Goal: Task Accomplishment & Management: Manage account settings

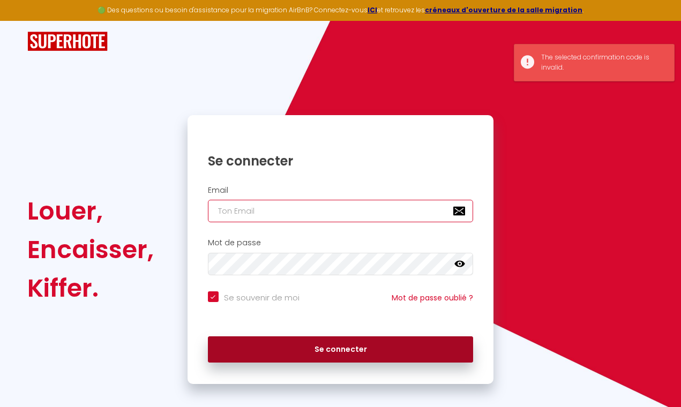
type input "[PERSON_NAME][EMAIL_ADDRESS][DOMAIN_NAME]"
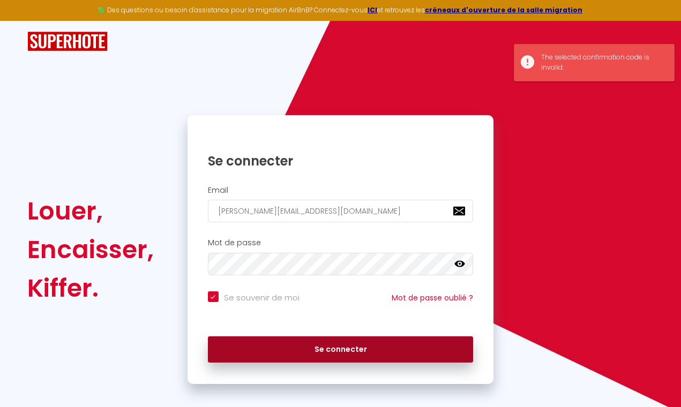
click at [294, 347] on button "Se connecter" at bounding box center [341, 350] width 266 height 27
checkbox input "true"
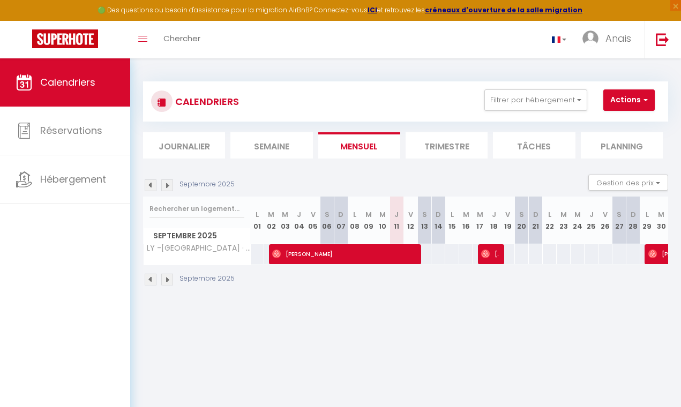
click at [610, 145] on li "Planning" at bounding box center [622, 145] width 82 height 26
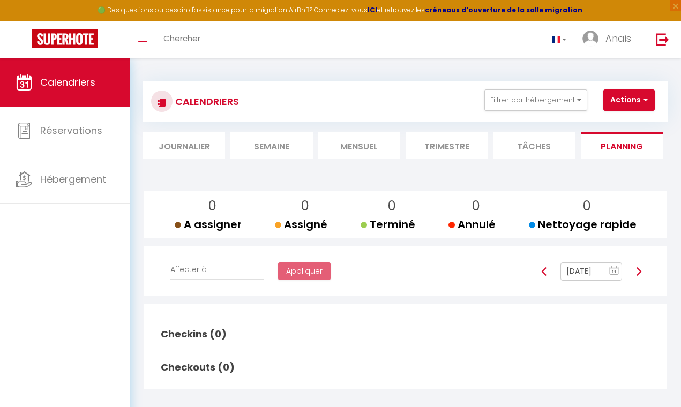
click at [276, 150] on li "Semaine" at bounding box center [272, 145] width 82 height 26
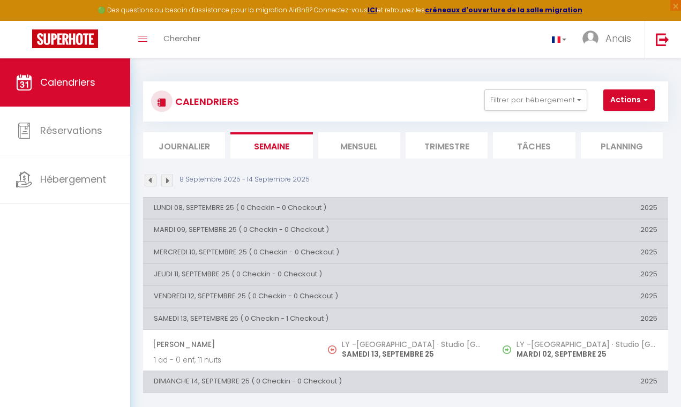
click at [441, 150] on li "Trimestre" at bounding box center [447, 145] width 82 height 26
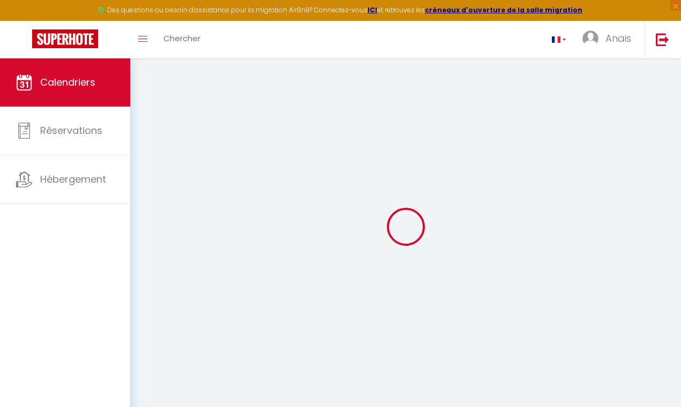
select select
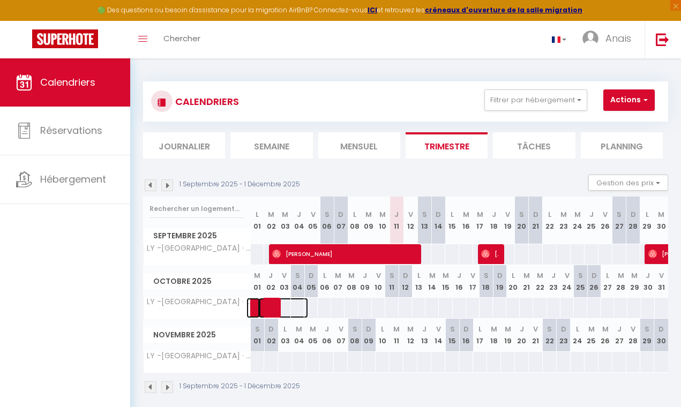
click at [269, 311] on span at bounding box center [283, 308] width 49 height 20
select select "OK"
select select "0"
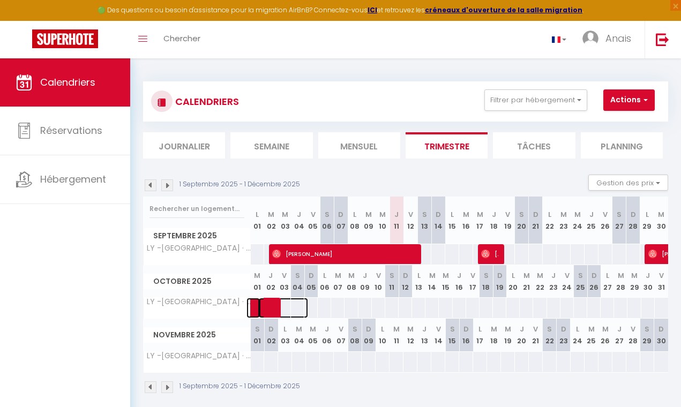
select select "1"
select select
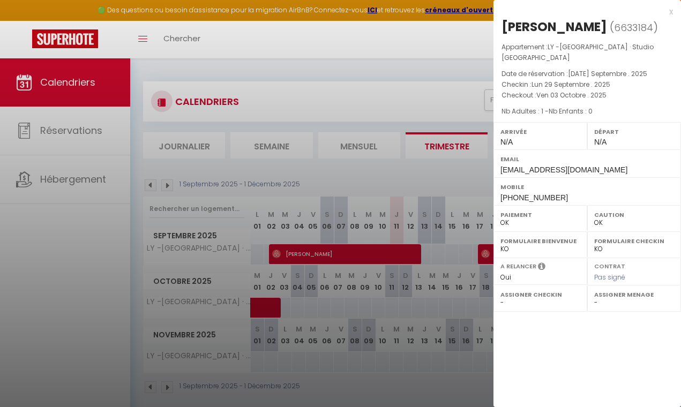
click at [668, 13] on div "x" at bounding box center [584, 11] width 180 height 13
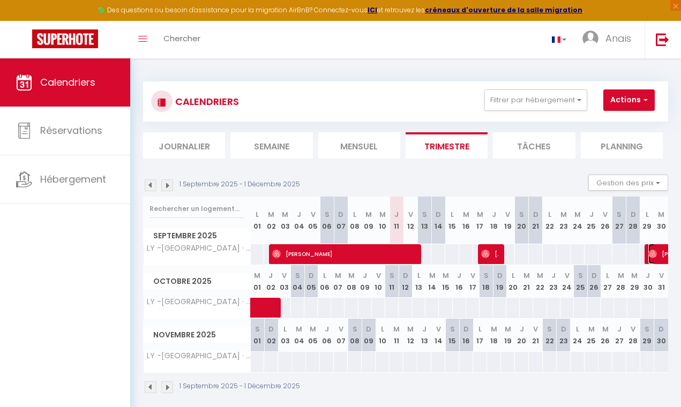
click at [649, 254] on img at bounding box center [653, 254] width 9 height 9
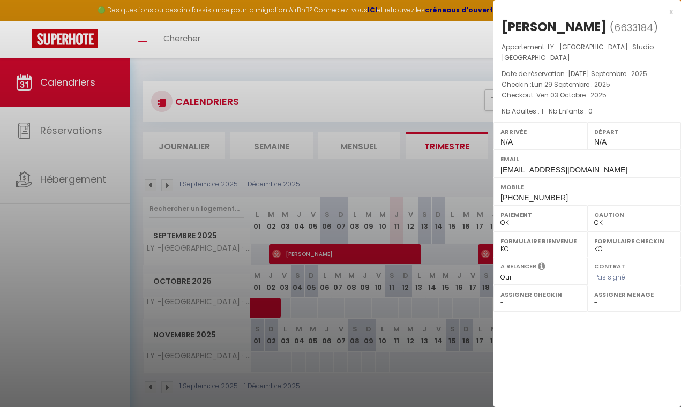
click at [673, 10] on div "x" at bounding box center [584, 11] width 180 height 13
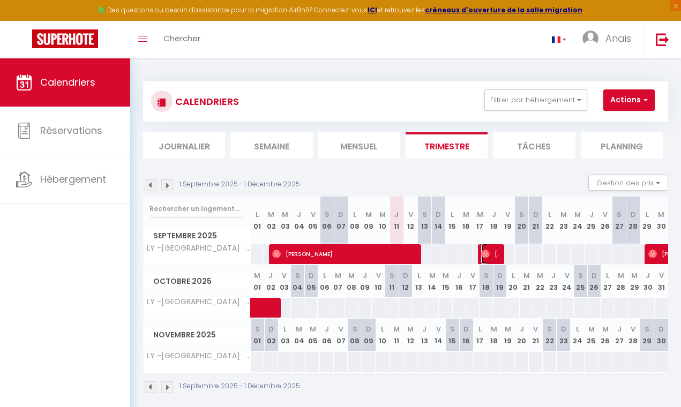
click at [488, 254] on span "[PERSON_NAME]" at bounding box center [490, 254] width 18 height 20
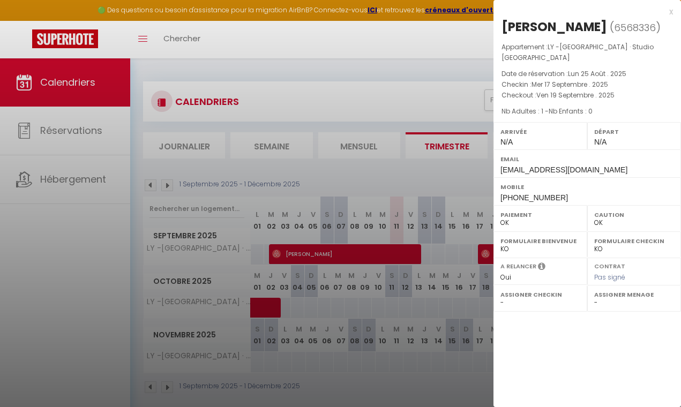
click at [672, 12] on div "x" at bounding box center [584, 11] width 180 height 13
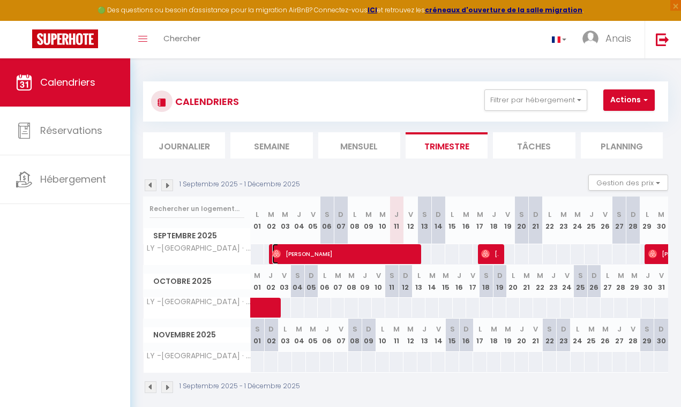
click at [379, 250] on span "[PERSON_NAME]" at bounding box center [341, 254] width 138 height 20
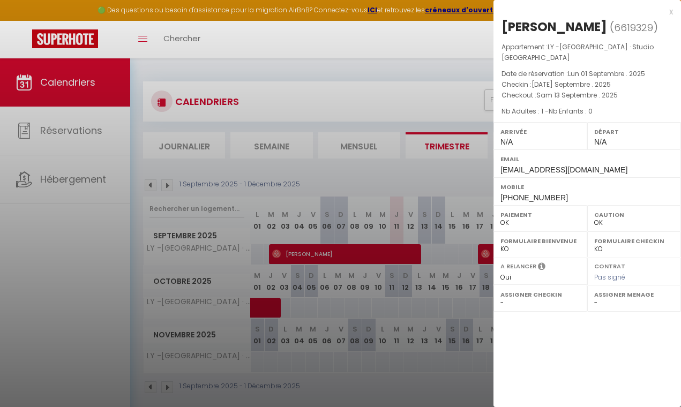
click at [670, 12] on div "x" at bounding box center [584, 11] width 180 height 13
